Goal: Transaction & Acquisition: Purchase product/service

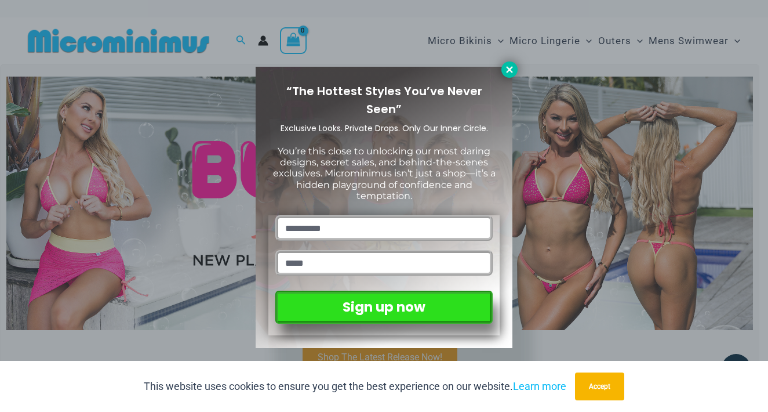
click at [507, 71] on icon at bounding box center [509, 69] width 10 height 10
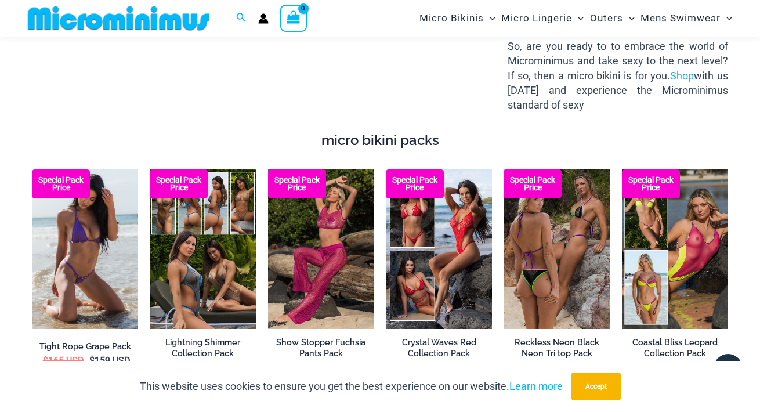
scroll to position [1461, 0]
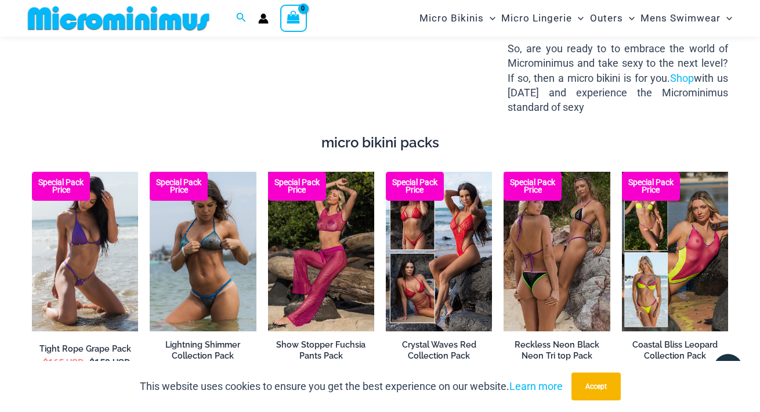
click at [225, 230] on img at bounding box center [203, 251] width 106 height 159
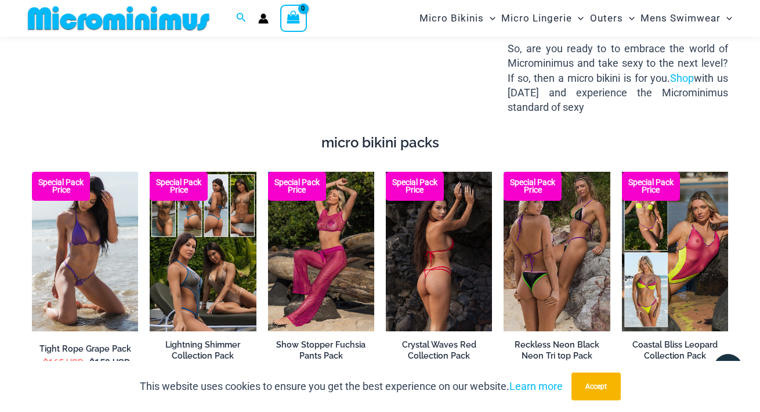
click at [438, 215] on img at bounding box center [439, 251] width 106 height 159
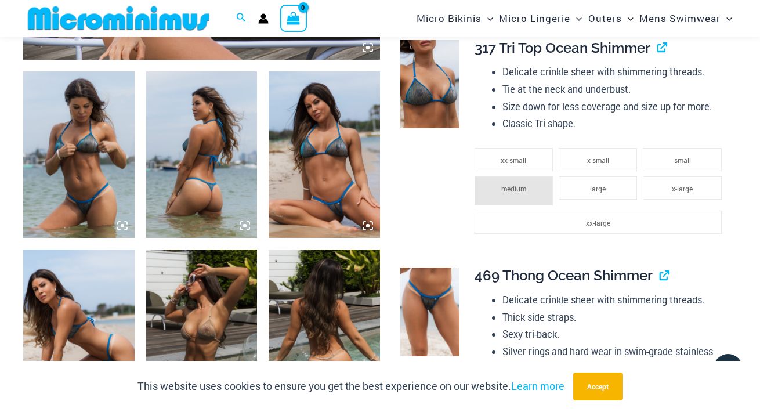
scroll to position [584, 0]
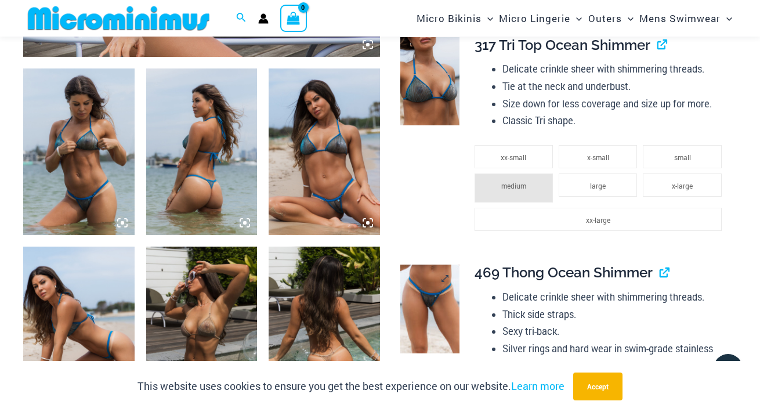
click at [433, 287] on img at bounding box center [429, 308] width 59 height 89
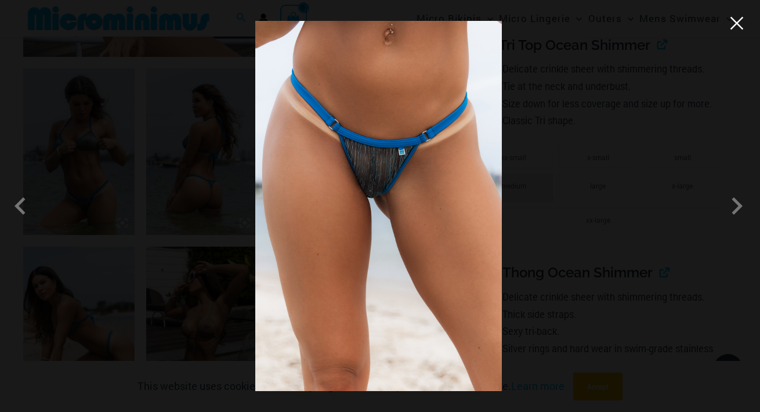
click at [735, 26] on button "Close" at bounding box center [736, 22] width 17 height 17
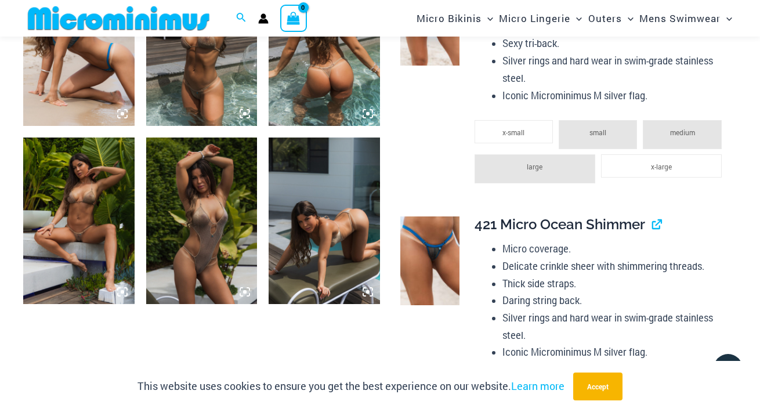
scroll to position [872, 0]
click at [83, 223] on img at bounding box center [78, 220] width 111 height 166
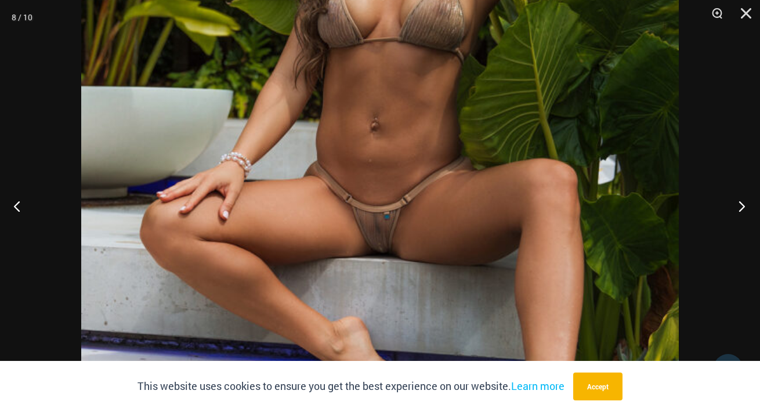
click at [742, 210] on button "Next" at bounding box center [737, 206] width 43 height 58
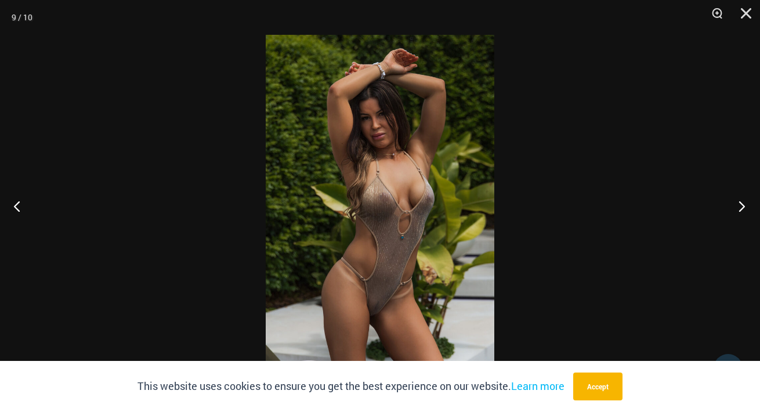
click at [742, 207] on button "Next" at bounding box center [737, 206] width 43 height 58
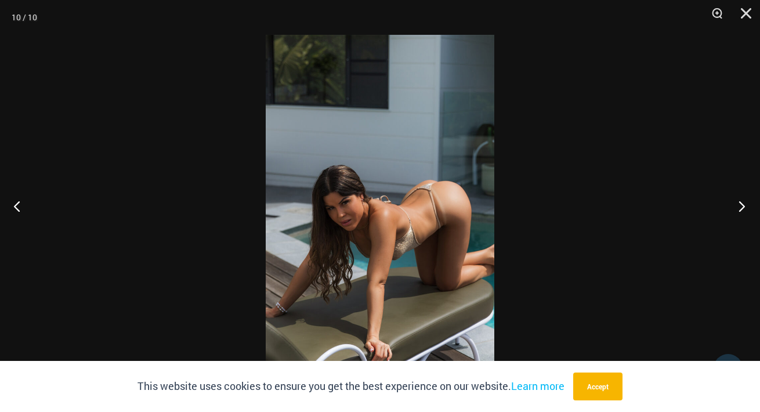
click at [740, 207] on button "Next" at bounding box center [737, 206] width 43 height 58
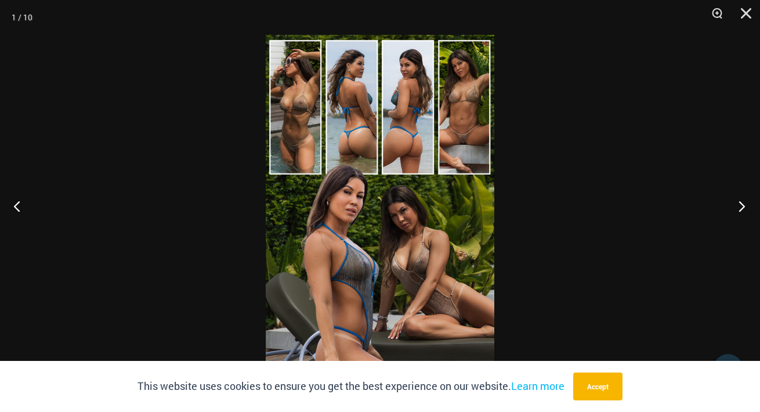
click at [739, 211] on button "Next" at bounding box center [737, 206] width 43 height 58
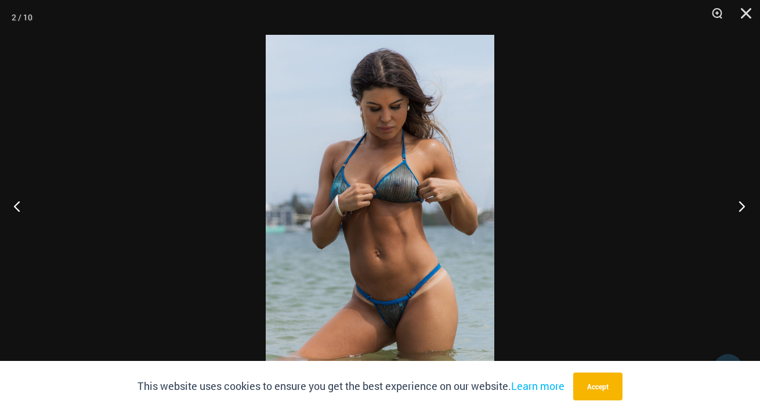
click at [742, 209] on button "Next" at bounding box center [737, 206] width 43 height 58
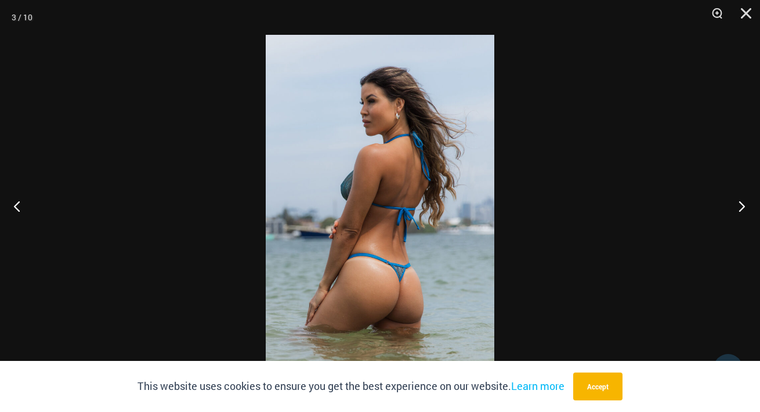
click at [742, 210] on button "Next" at bounding box center [737, 206] width 43 height 58
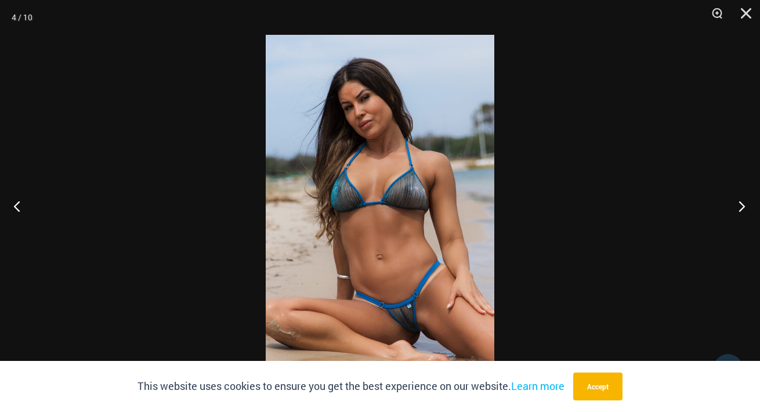
click at [742, 210] on button "Next" at bounding box center [737, 206] width 43 height 58
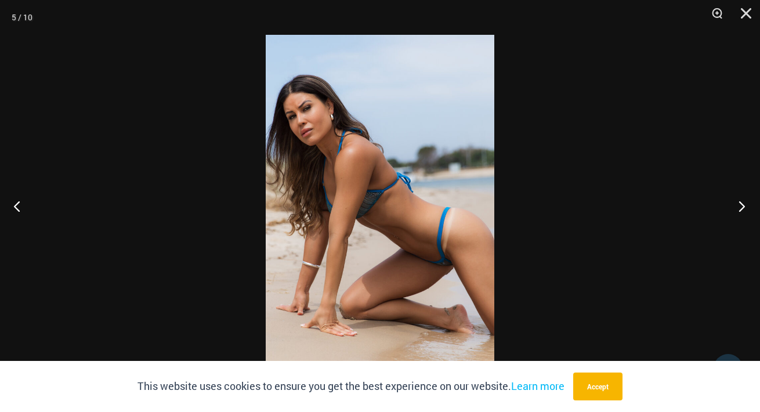
click at [742, 210] on button "Next" at bounding box center [737, 206] width 43 height 58
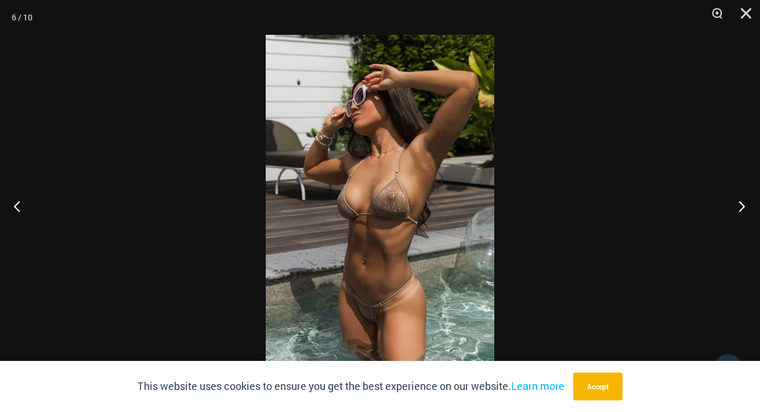
click at [741, 212] on button "Next" at bounding box center [737, 206] width 43 height 58
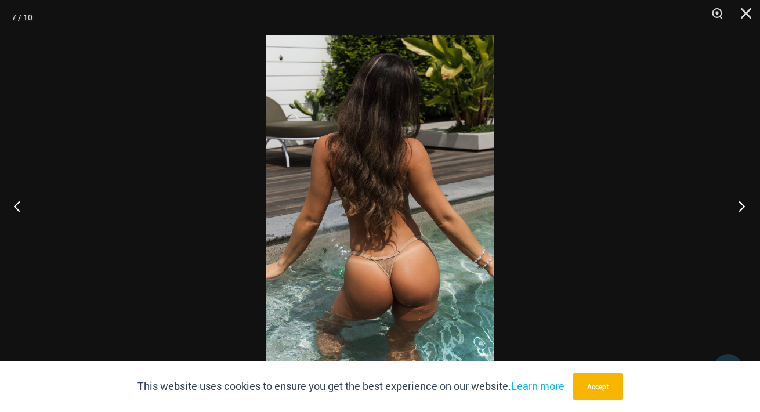
click at [741, 213] on button "Next" at bounding box center [737, 206] width 43 height 58
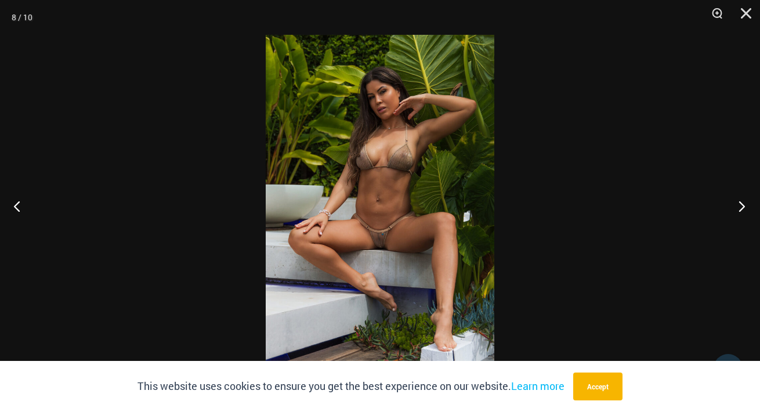
click at [741, 213] on button "Next" at bounding box center [737, 206] width 43 height 58
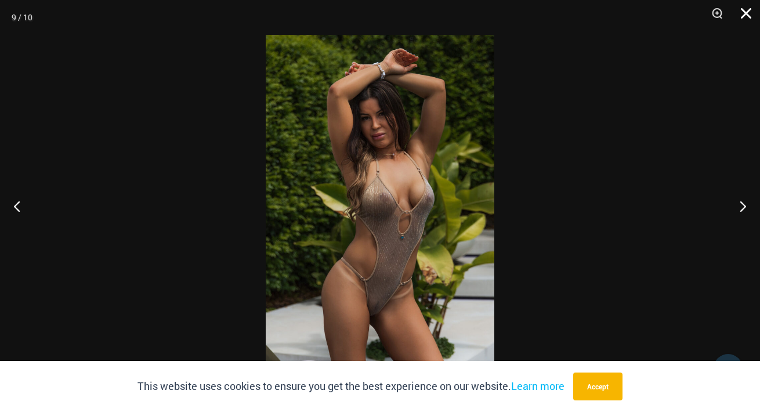
click at [742, 10] on button "Close" at bounding box center [741, 17] width 29 height 35
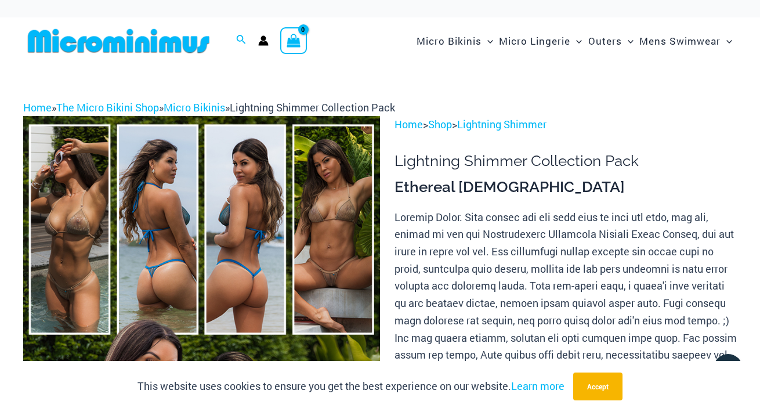
scroll to position [0, 0]
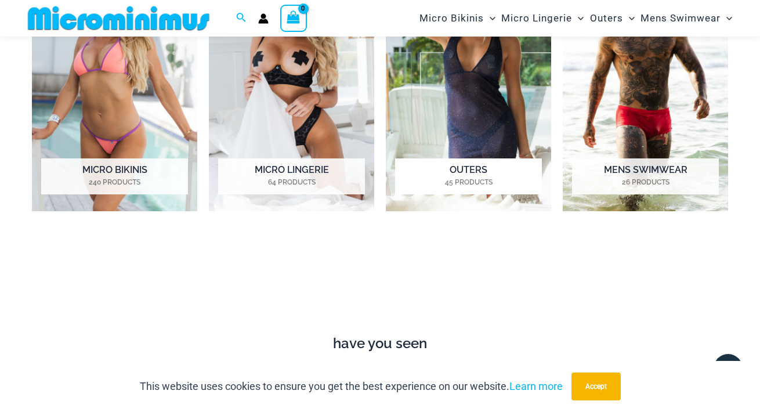
scroll to position [588, 0]
click at [303, 150] on img "Visit product category Micro Lingerie" at bounding box center [291, 83] width 165 height 256
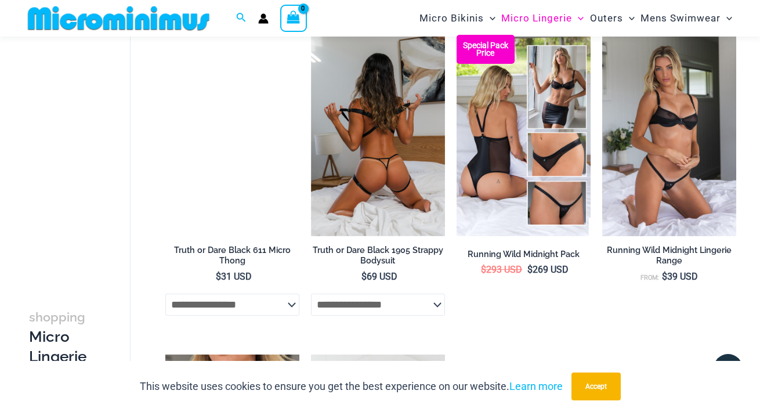
scroll to position [815, 0]
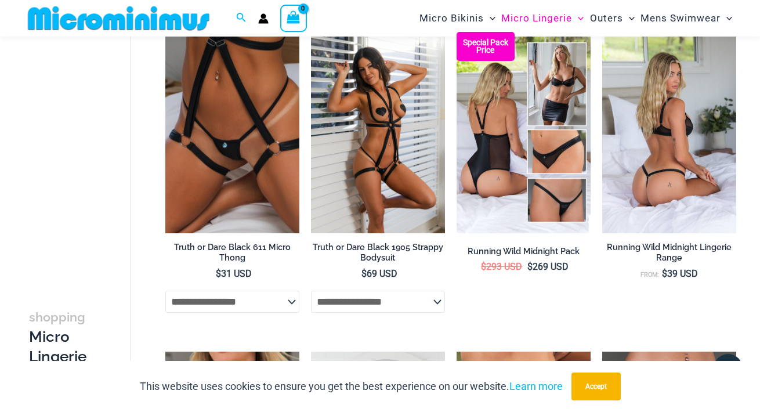
click at [669, 176] on img at bounding box center [669, 132] width 134 height 201
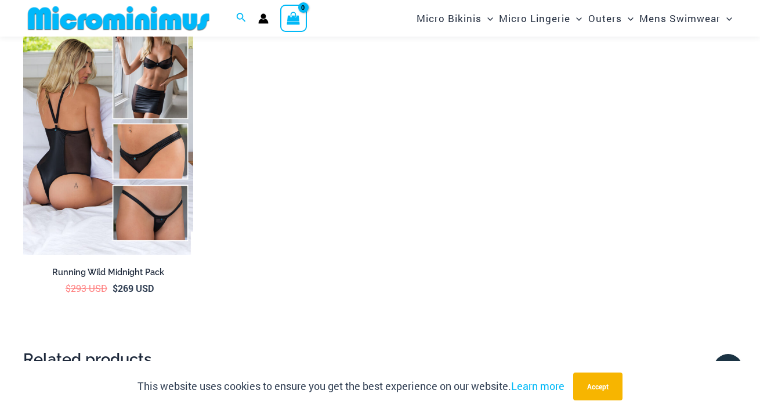
scroll to position [2223, 0]
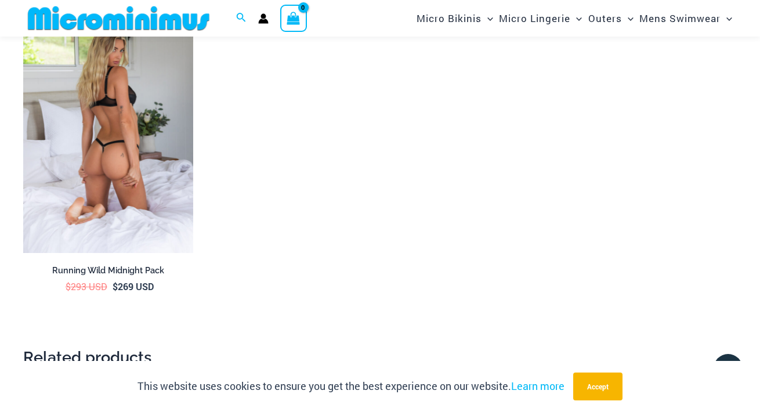
click at [115, 139] on img at bounding box center [108, 125] width 170 height 255
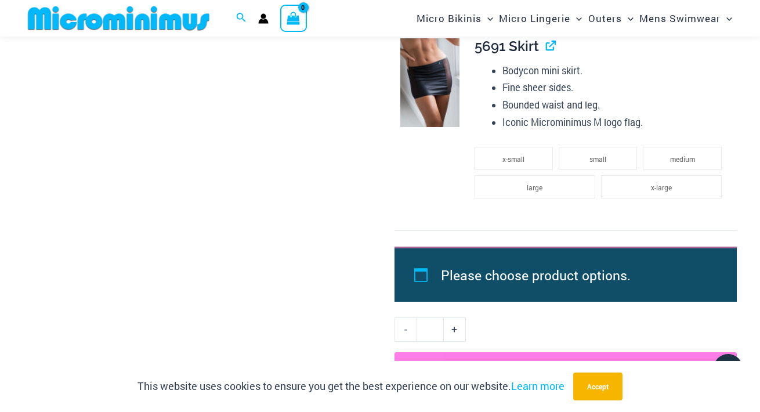
scroll to position [1730, 0]
